Goal: Task Accomplishment & Management: Use online tool/utility

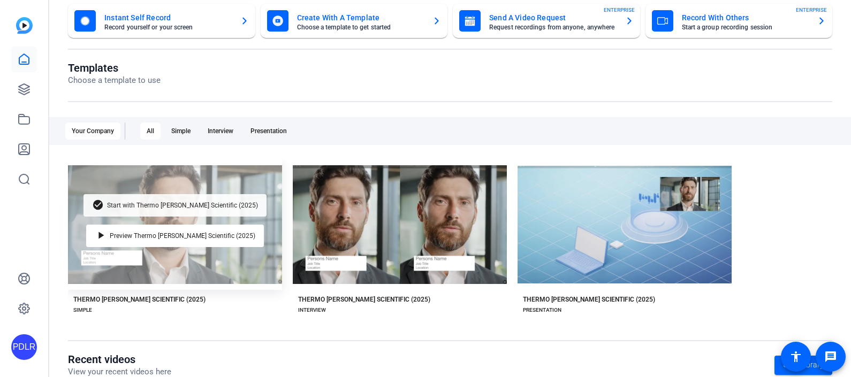
scroll to position [133, 0]
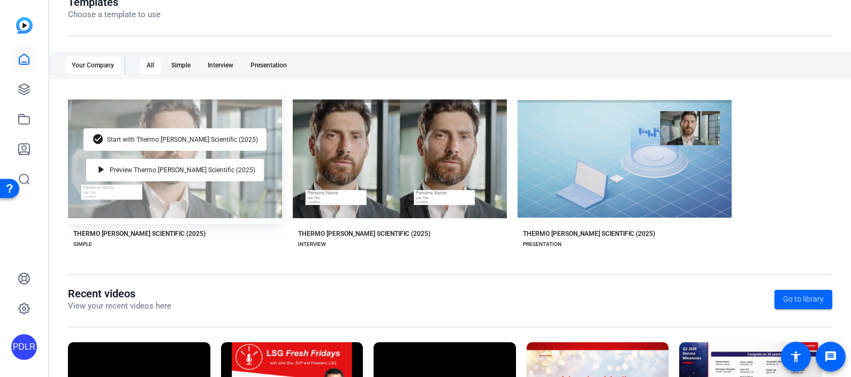
click at [129, 198] on div "check_circle Start with Thermo Fisher Scientific (2025) play_arrow Preview Ther…" at bounding box center [175, 159] width 214 height 131
click at [172, 139] on span "Start with Thermo Fisher Scientific (2025)" at bounding box center [182, 139] width 151 height 6
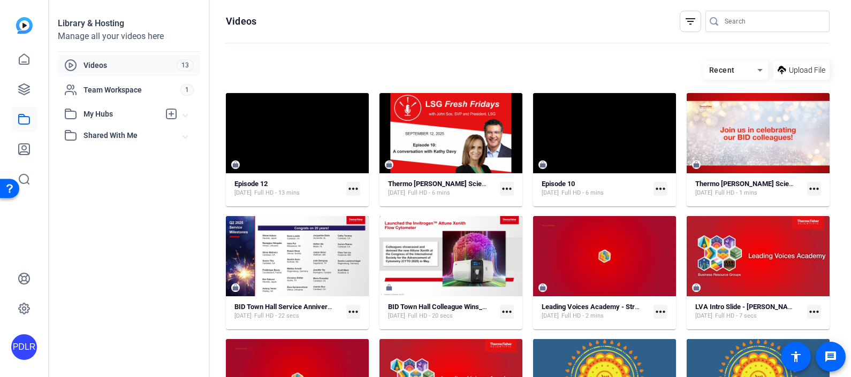
click at [490, 54] on openreel-divider-bar at bounding box center [528, 43] width 604 height 23
click at [731, 67] on div "Recent" at bounding box center [731, 70] width 54 height 13
click at [785, 74] on div at bounding box center [425, 188] width 851 height 377
click at [789, 75] on span "Upload File" at bounding box center [807, 70] width 36 height 11
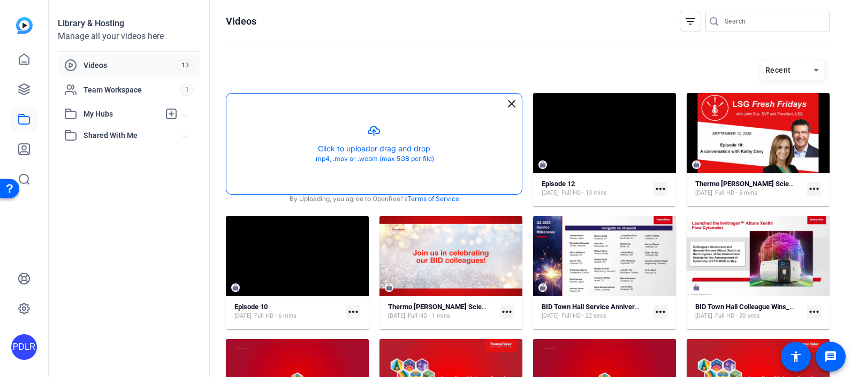
click at [400, 144] on button "button" at bounding box center [373, 144] width 295 height 101
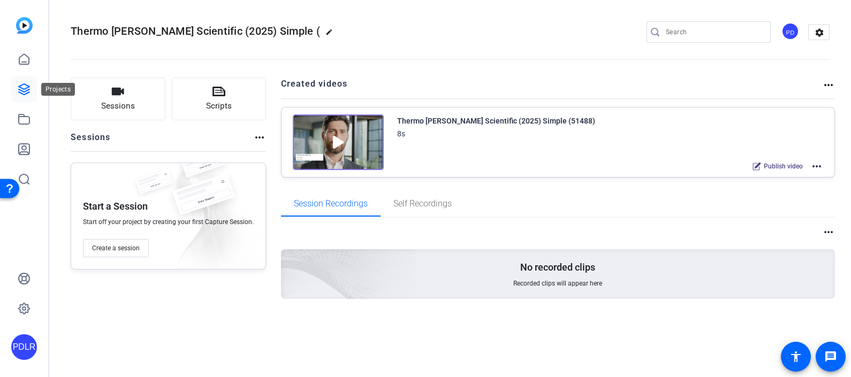
click at [26, 90] on icon at bounding box center [24, 89] width 13 height 13
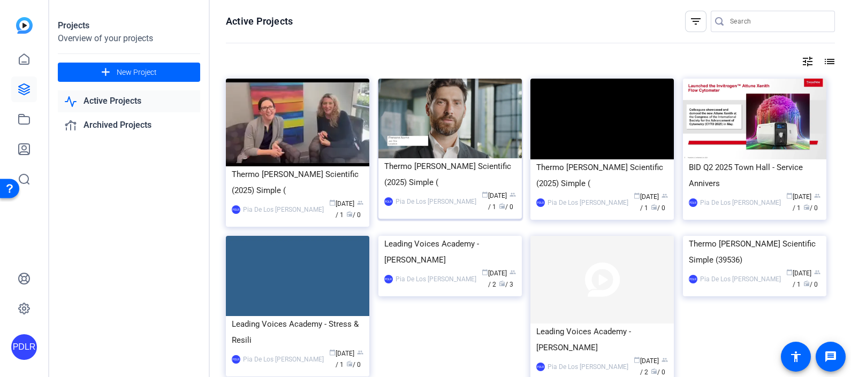
click at [457, 135] on img at bounding box center [449, 119] width 143 height 80
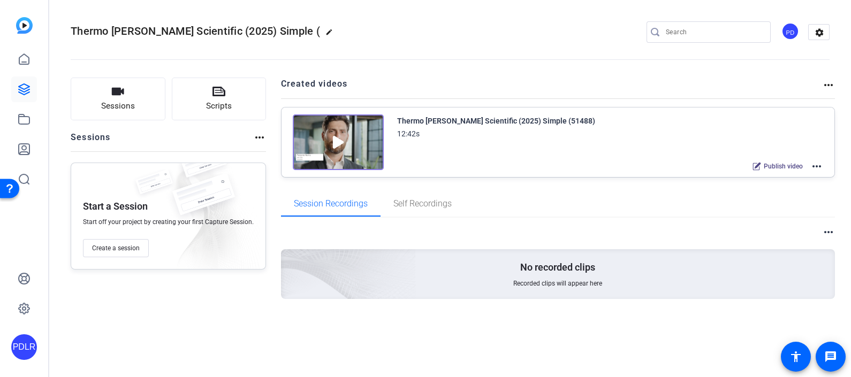
click at [820, 167] on mat-icon "more_horiz" at bounding box center [816, 166] width 13 height 13
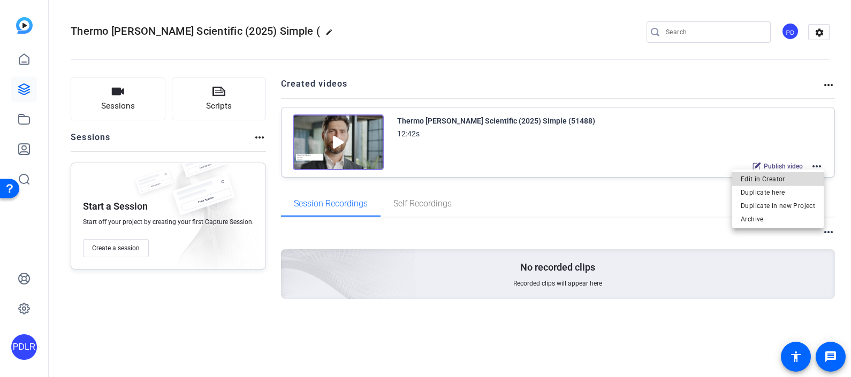
click at [806, 179] on span "Edit in Creator" at bounding box center [777, 178] width 74 height 13
